Goal: Information Seeking & Learning: Understand process/instructions

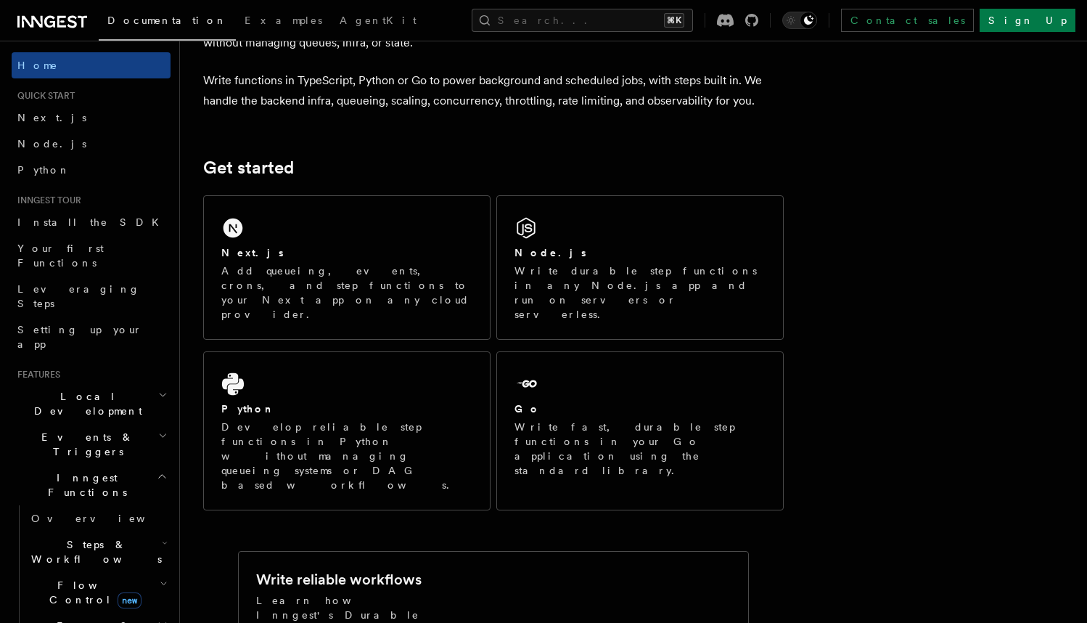
scroll to position [209, 0]
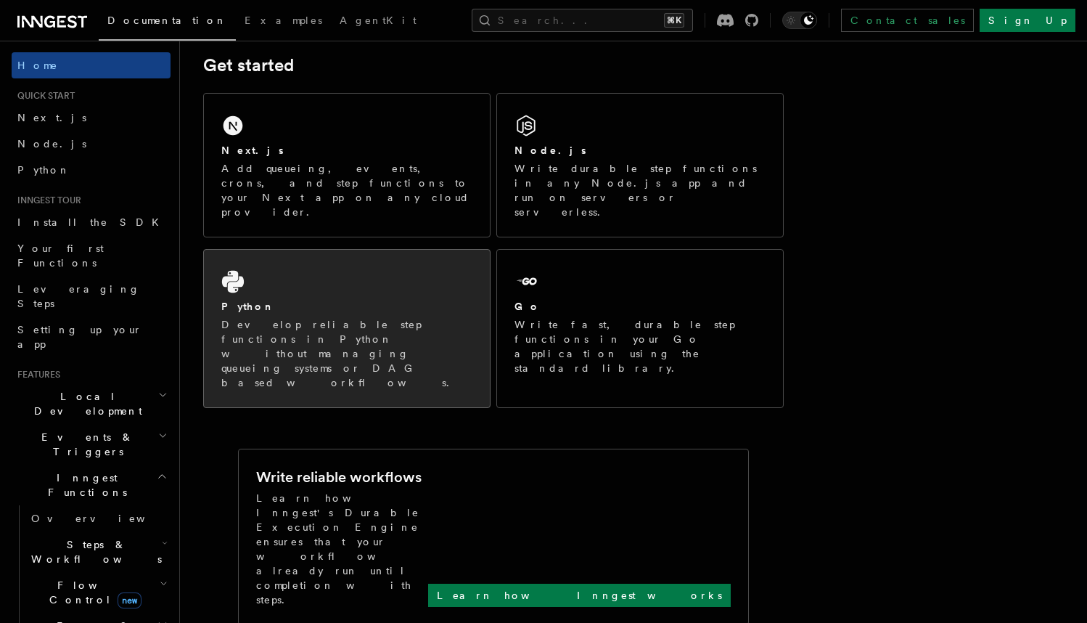
click at [388, 259] on div "Python Develop reliable step functions in Python without managing queueing syst…" at bounding box center [347, 328] width 286 height 157
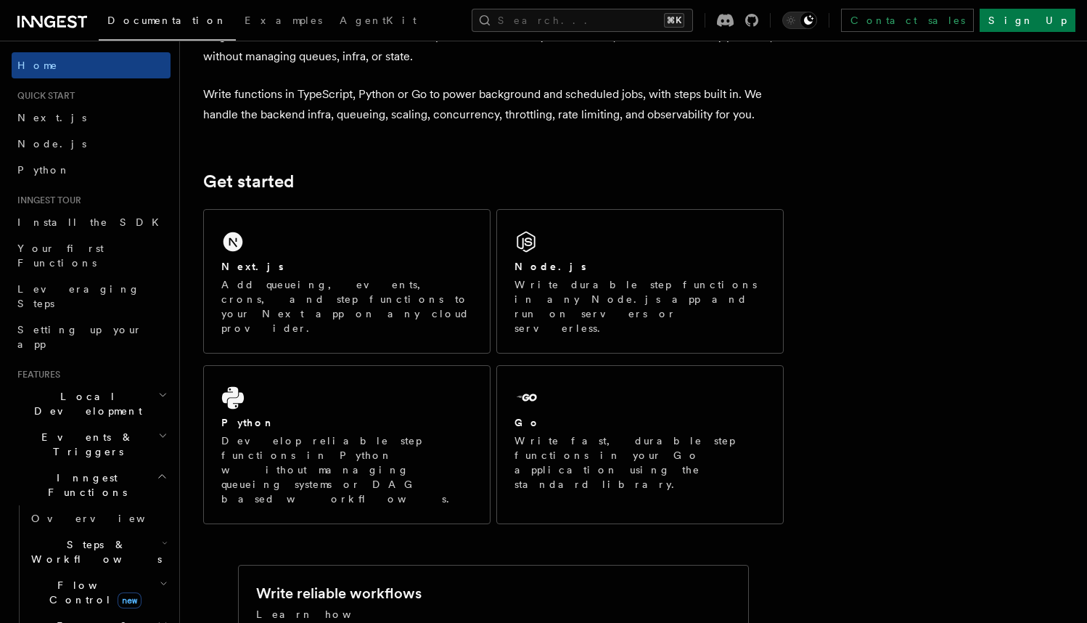
scroll to position [0, 0]
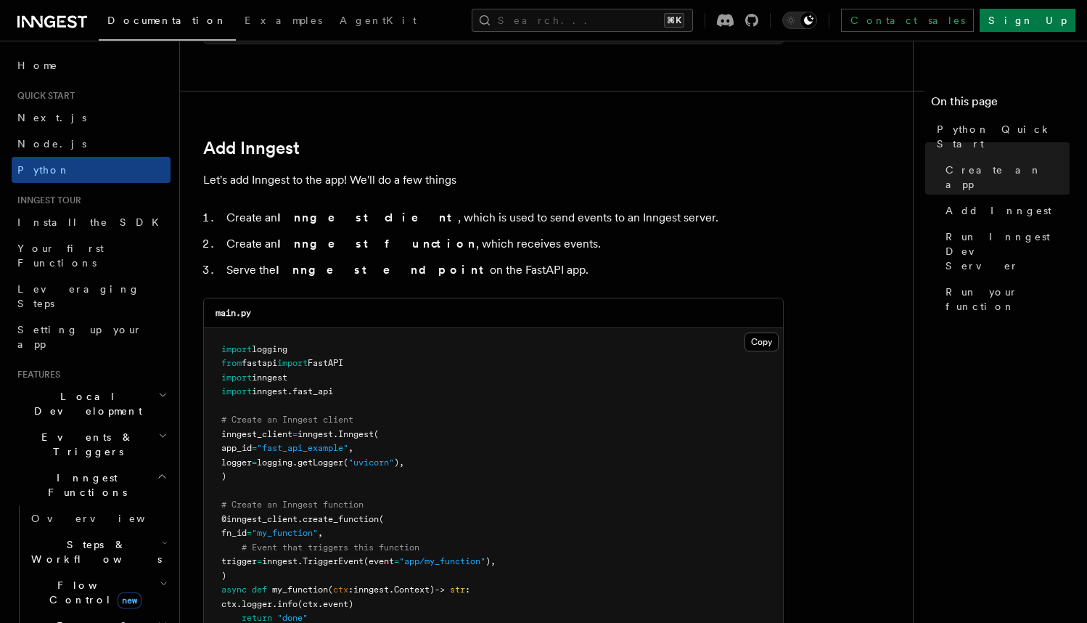
scroll to position [899, 0]
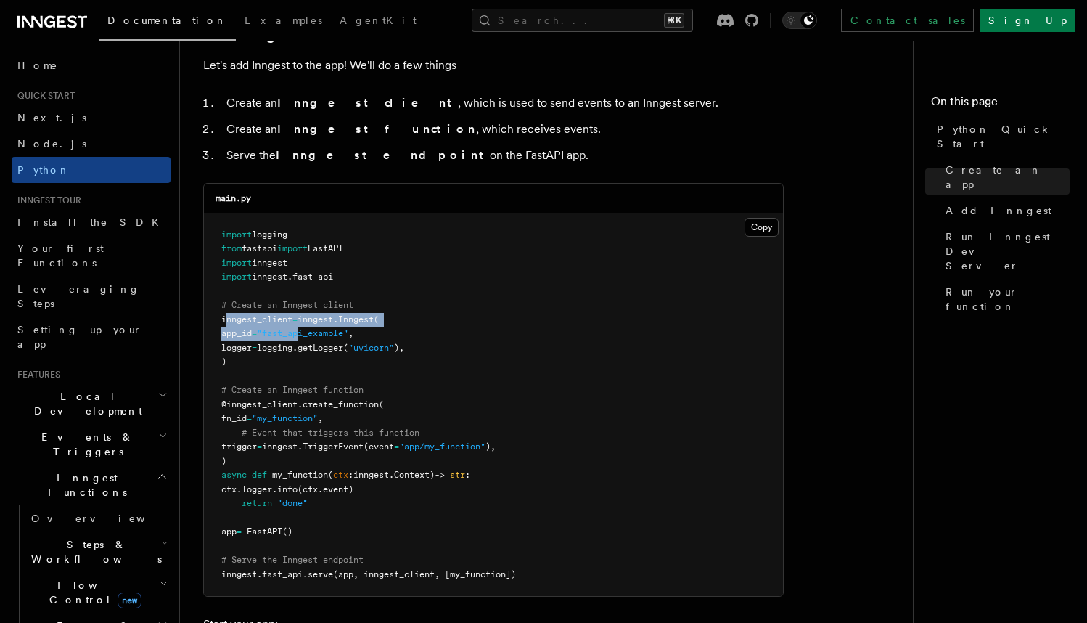
drag, startPoint x: 225, startPoint y: 311, endPoint x: 322, endPoint y: 332, distance: 98.8
click at [322, 332] on code "import logging from fastapi import FastAPI import inngest import inngest . fast…" at bounding box center [368, 404] width 295 height 350
click at [334, 360] on pre "import logging from fastapi import FastAPI import inngest import inngest . fast…" at bounding box center [493, 404] width 579 height 383
drag, startPoint x: 251, startPoint y: 364, endPoint x: 213, endPoint y: 311, distance: 64.5
click at [213, 311] on pre "import logging from fastapi import FastAPI import inngest import inngest . fast…" at bounding box center [493, 404] width 579 height 383
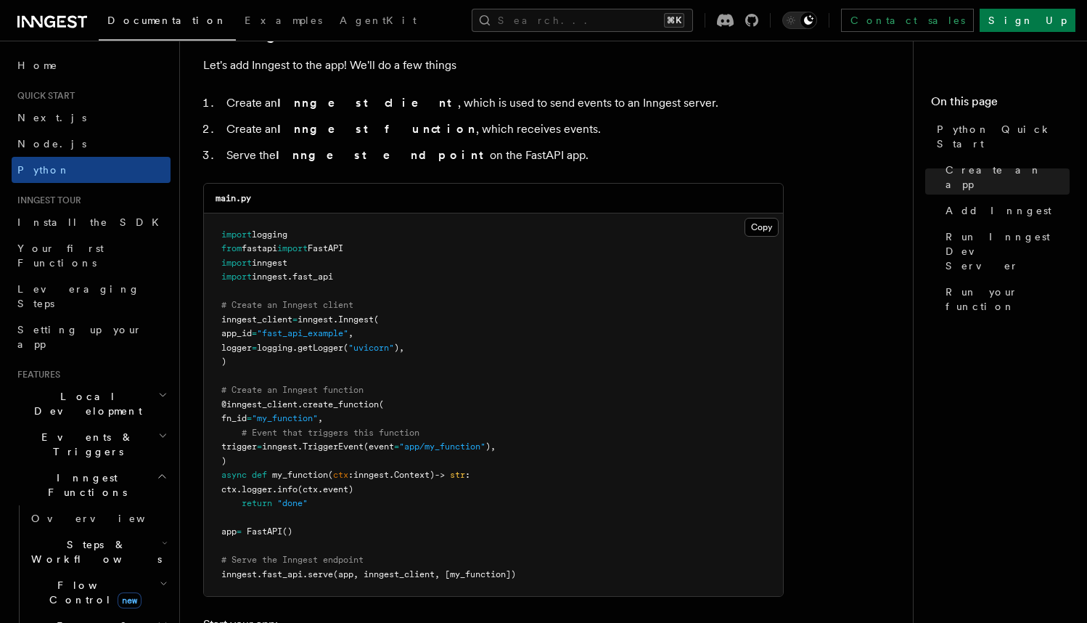
click at [288, 399] on span "@inngest_client" at bounding box center [259, 404] width 76 height 10
click at [369, 399] on span "create_function" at bounding box center [341, 404] width 76 height 10
click at [366, 433] on pre "import logging from fastapi import FastAPI import inngest import inngest . fast…" at bounding box center [493, 404] width 579 height 383
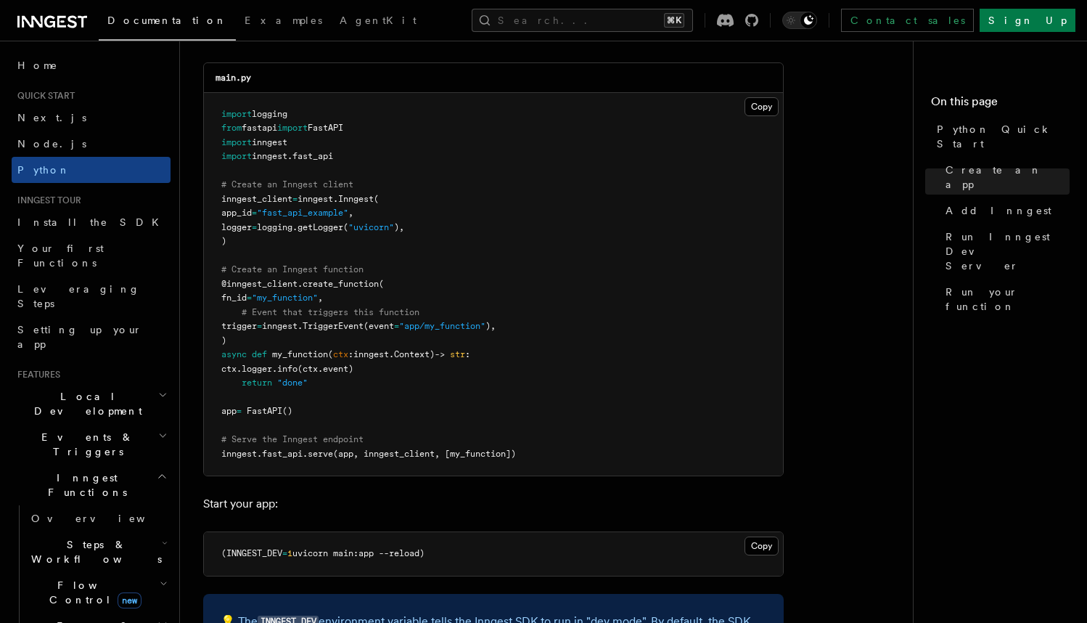
click at [274, 279] on span "@inngest_client" at bounding box center [259, 284] width 76 height 10
click at [335, 279] on span "create_function" at bounding box center [341, 284] width 76 height 10
click at [279, 330] on pre "import logging from fastapi import FastAPI import inngest import inngest . fast…" at bounding box center [493, 284] width 579 height 383
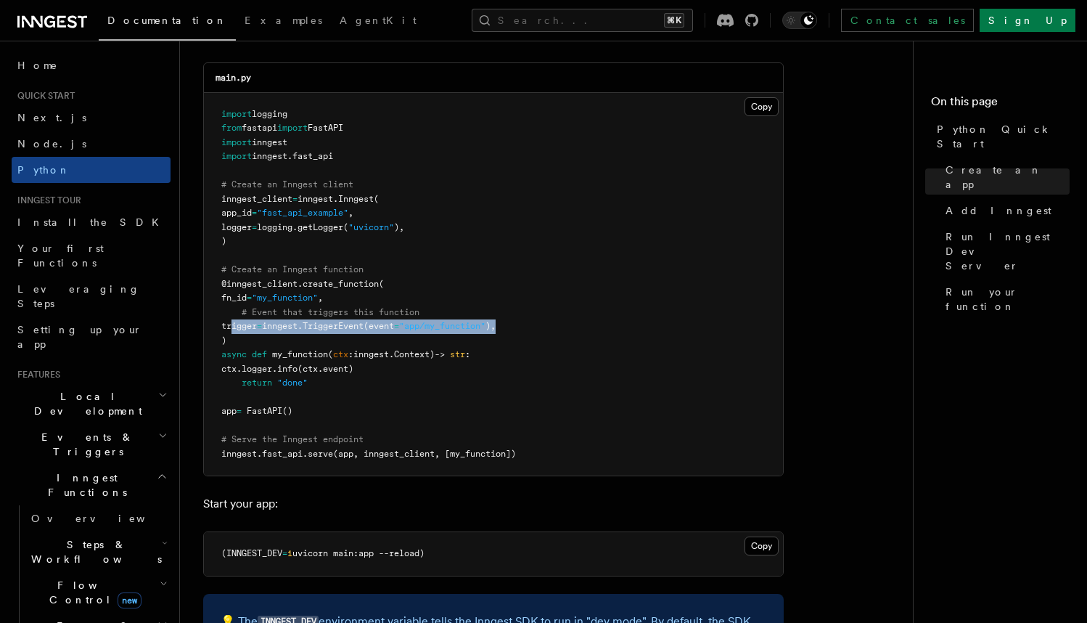
drag, startPoint x: 233, startPoint y: 317, endPoint x: 529, endPoint y: 317, distance: 296.1
click at [529, 317] on pre "import logging from fastapi import FastAPI import inngest import inngest . fast…" at bounding box center [493, 284] width 579 height 383
click at [475, 337] on pre "import logging from fastapi import FastAPI import inngest import inngest . fast…" at bounding box center [493, 284] width 579 height 383
click at [269, 340] on pre "import logging from fastapi import FastAPI import inngest import inngest . fast…" at bounding box center [493, 284] width 579 height 383
click at [303, 349] on span "my_function" at bounding box center [300, 354] width 56 height 10
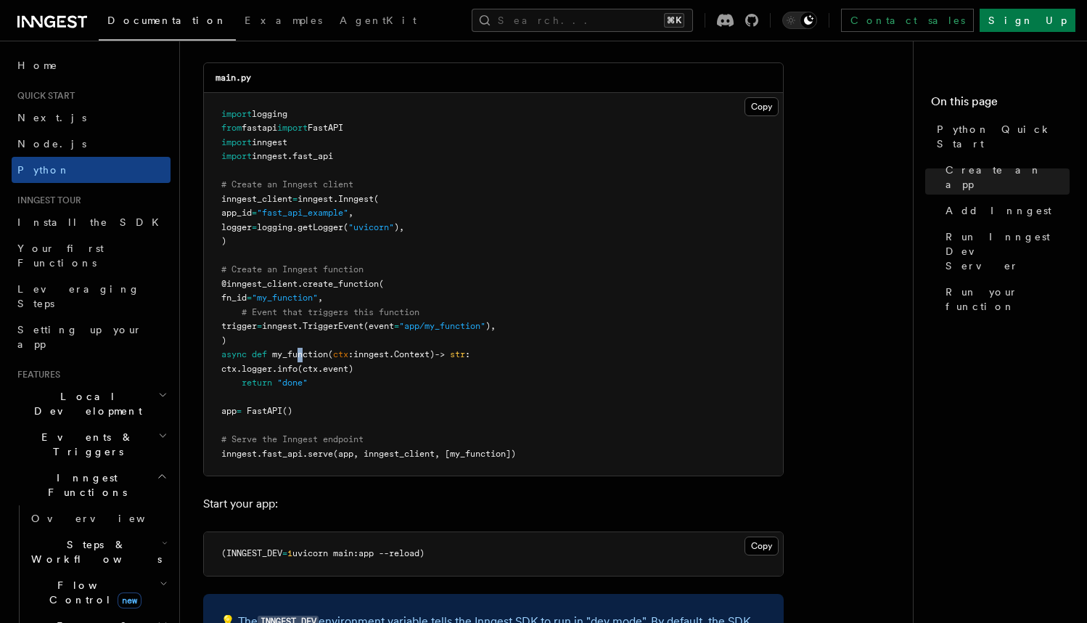
click at [303, 349] on span "my_function" at bounding box center [300, 354] width 56 height 10
click at [344, 397] on pre "import logging from fastapi import FastAPI import inngest import inngest . fast…" at bounding box center [493, 284] width 579 height 383
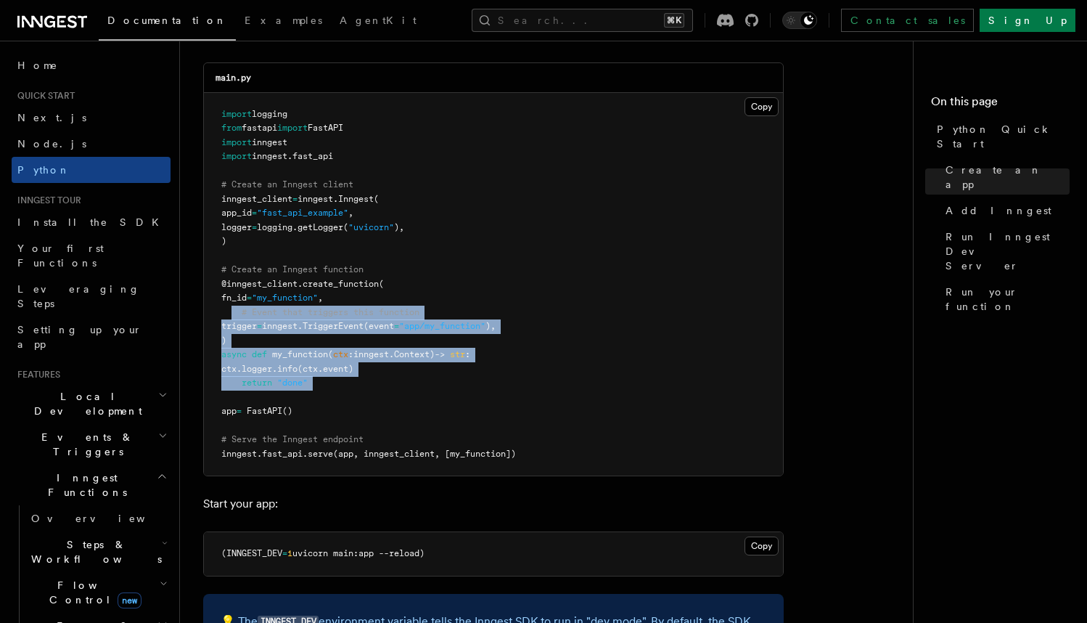
drag, startPoint x: 340, startPoint y: 384, endPoint x: 233, endPoint y: 306, distance: 132.5
click at [233, 306] on pre "import logging from fastapi import FastAPI import inngest import inngest . fast…" at bounding box center [493, 284] width 579 height 383
click at [401, 362] on pre "import logging from fastapi import FastAPI import inngest import inngest . fast…" at bounding box center [493, 284] width 579 height 383
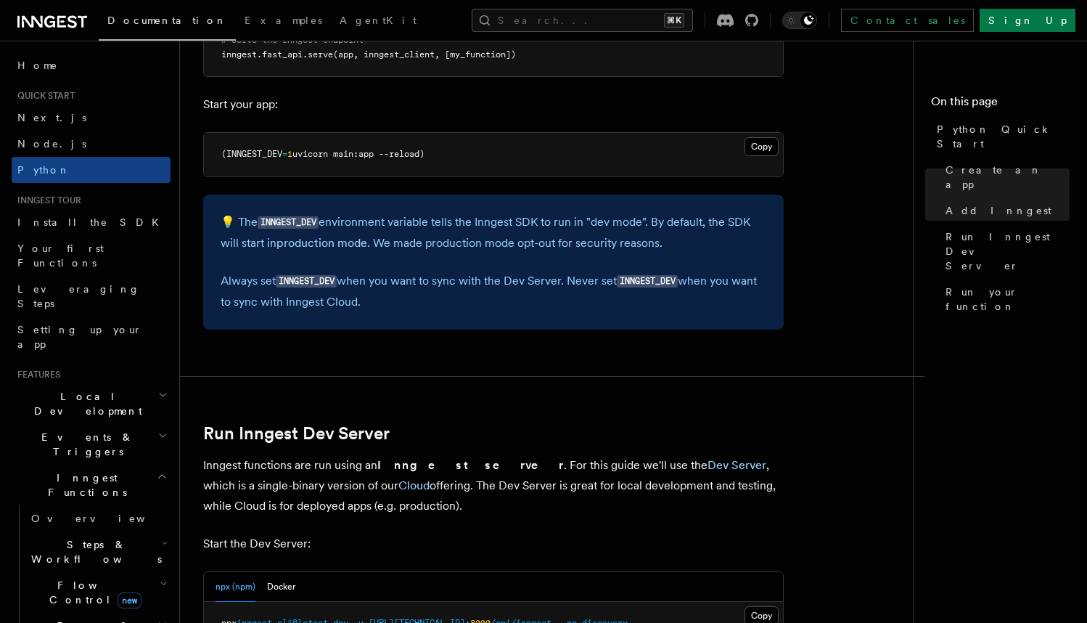
scroll to position [1677, 0]
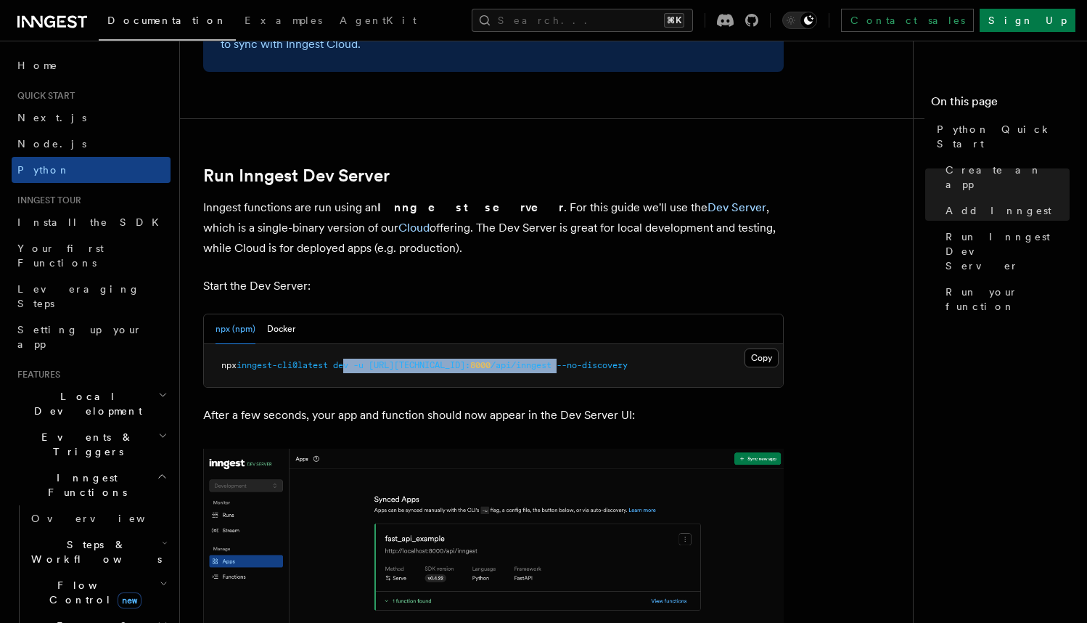
drag, startPoint x: 353, startPoint y: 354, endPoint x: 557, endPoint y: 356, distance: 203.9
click at [557, 360] on span "npx inngest-cli@latest dev -u http://127.0.0.1: 8000 /api/inngest --no-discovery" at bounding box center [424, 365] width 406 height 10
click at [642, 358] on pre "npx inngest-cli@latest dev -u http://127.0.0.1: 8000 /api/inngest --no-discovery" at bounding box center [493, 366] width 579 height 44
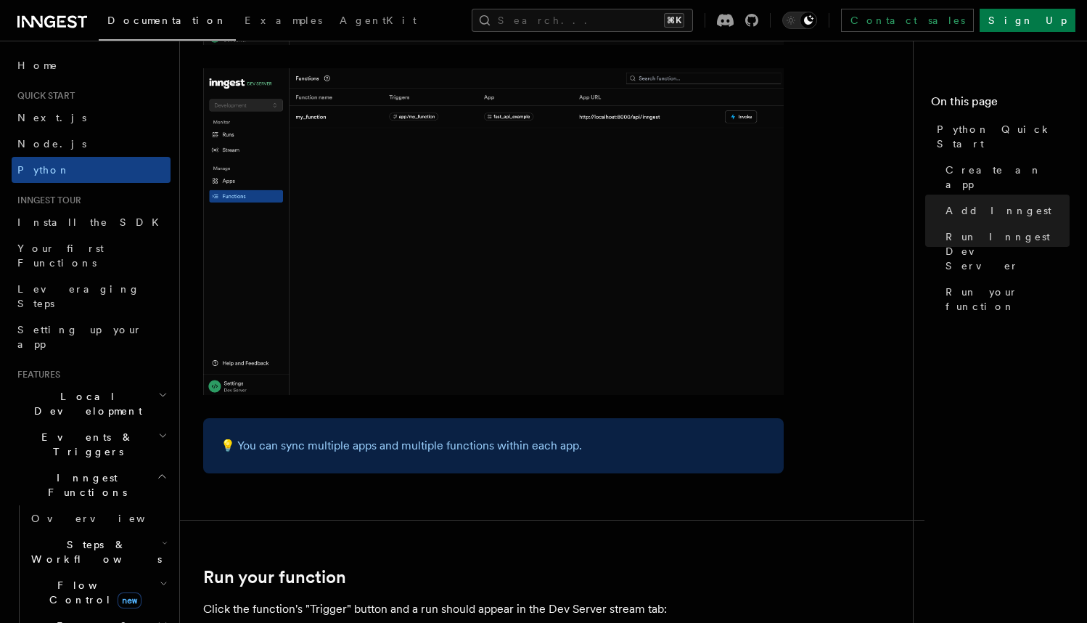
scroll to position [2608, 0]
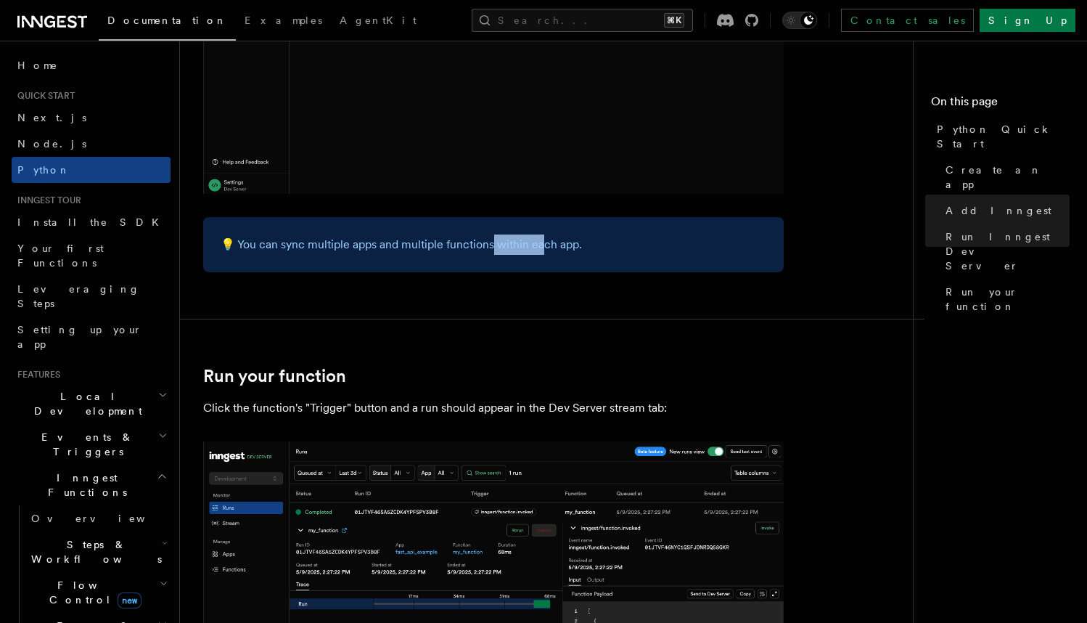
drag, startPoint x: 496, startPoint y: 232, endPoint x: 547, endPoint y: 232, distance: 50.8
click at [547, 234] on p "💡 You can sync multiple apps and multiple functions within each app." at bounding box center [494, 244] width 546 height 20
click at [570, 235] on p "💡 You can sync multiple apps and multiple functions within each app." at bounding box center [494, 244] width 546 height 20
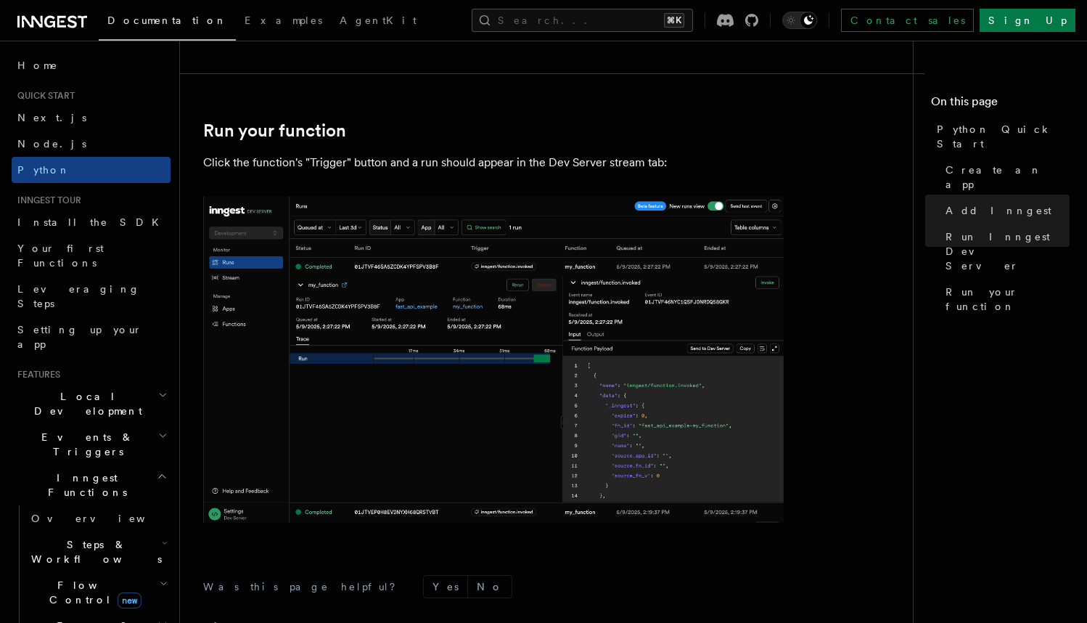
scroll to position [2569, 0]
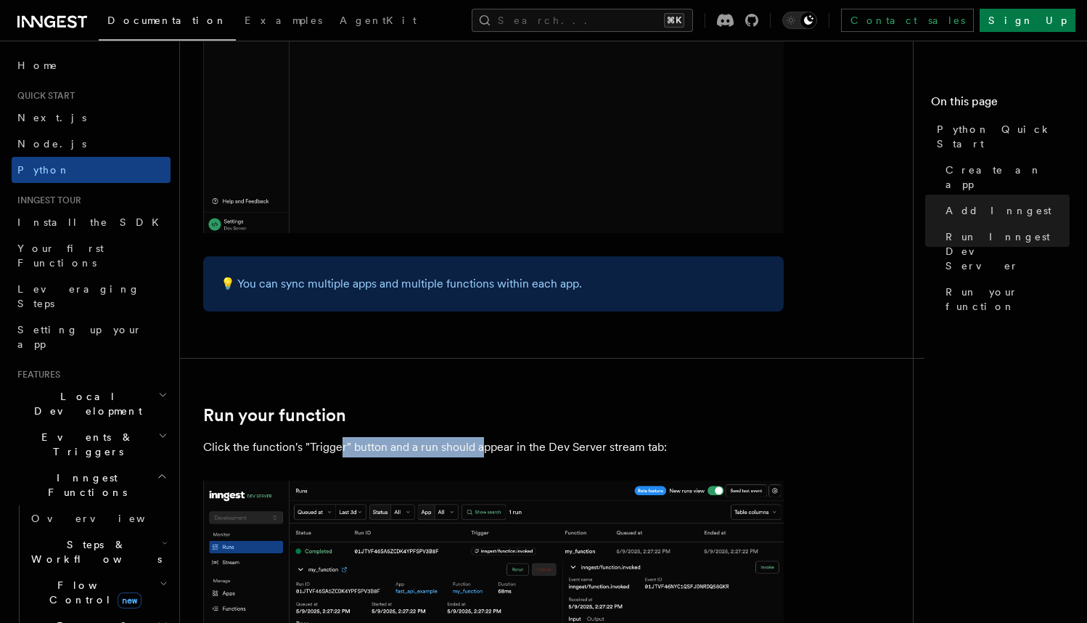
drag, startPoint x: 343, startPoint y: 436, endPoint x: 483, endPoint y: 433, distance: 140.1
click at [483, 437] on p "Click the function's "Trigger" button and a run should appear in the Dev Server…" at bounding box center [493, 447] width 581 height 20
click at [532, 437] on p "Click the function's "Trigger" button and a run should appear in the Dev Server…" at bounding box center [493, 447] width 581 height 20
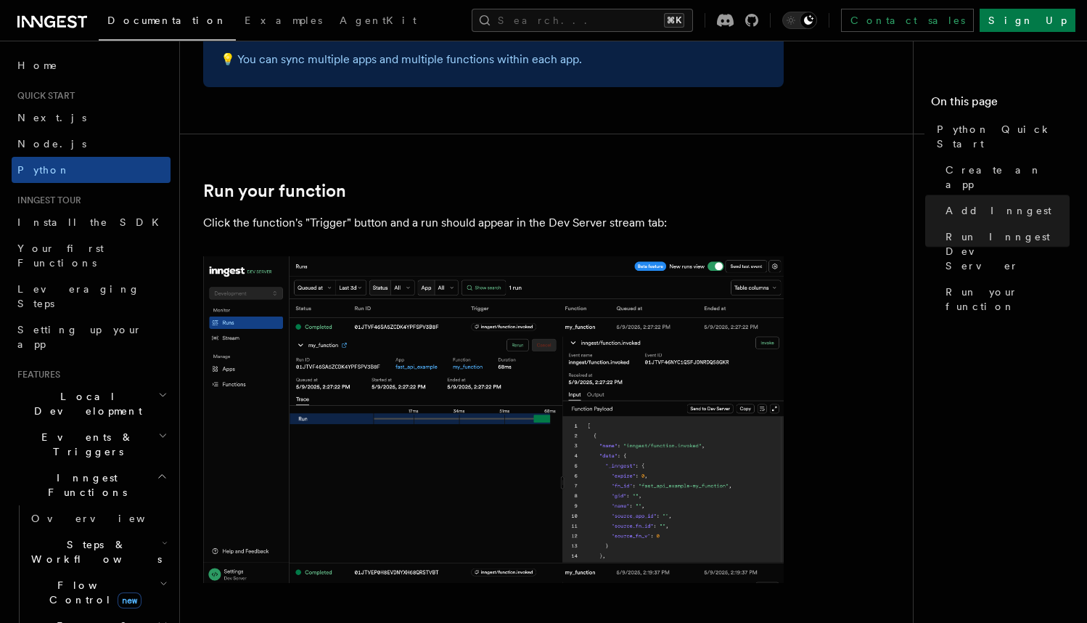
scroll to position [3035, 0]
